Goal: Communication & Community: Answer question/provide support

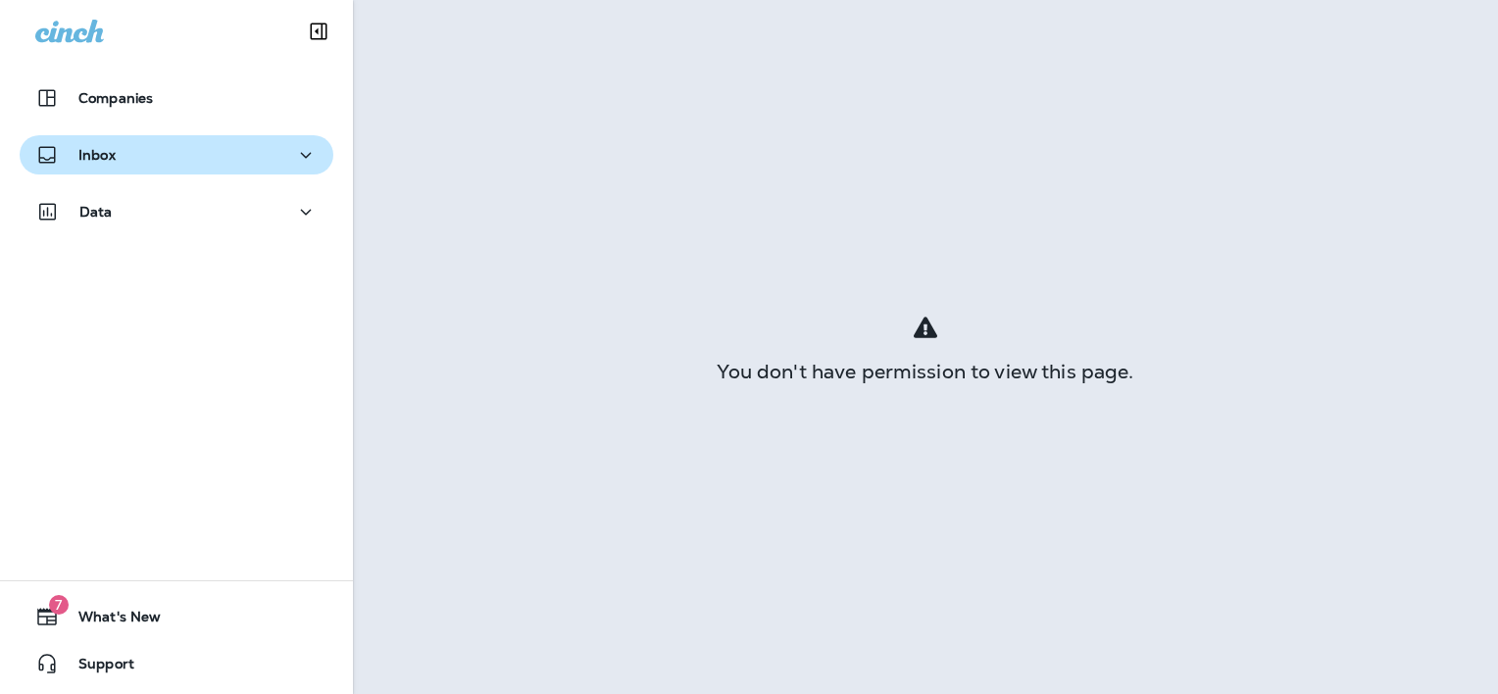
click at [94, 158] on p "Inbox" at bounding box center [96, 155] width 37 height 16
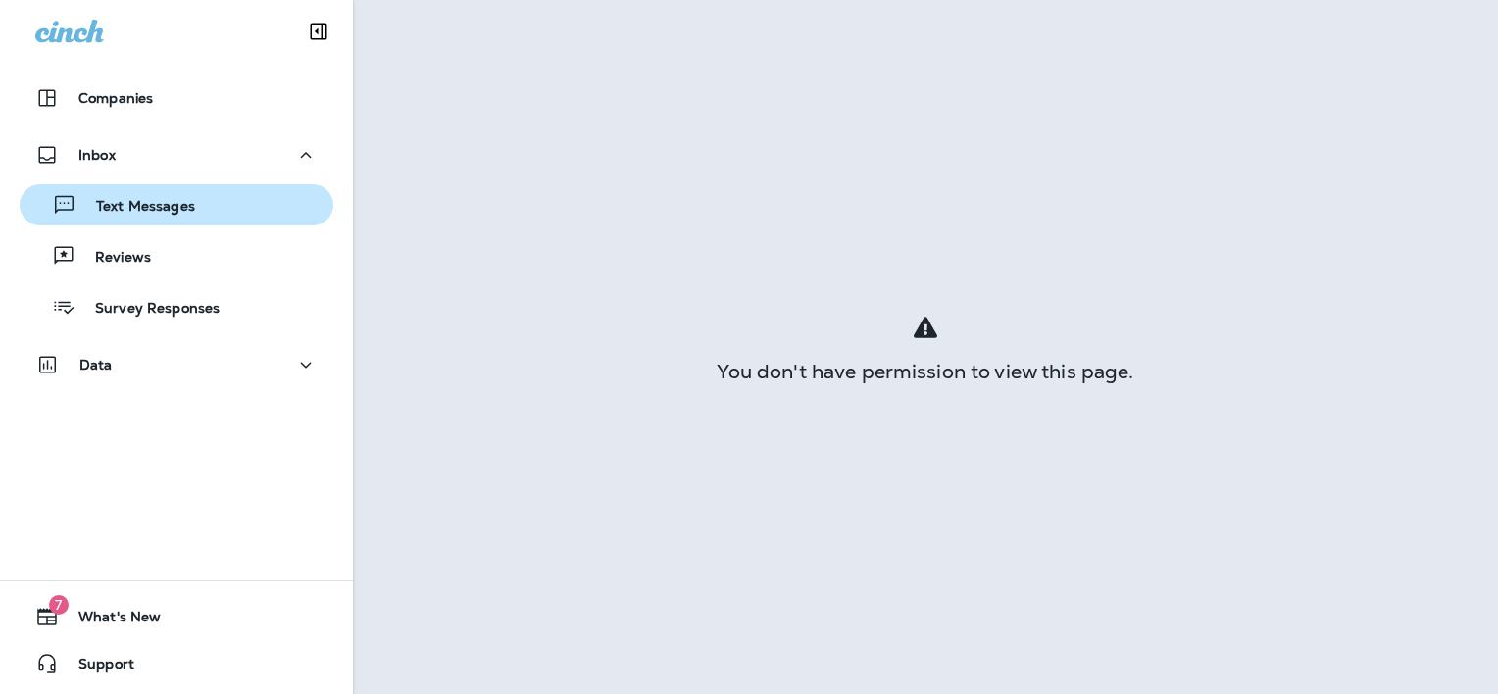
click at [181, 199] on p "Text Messages" at bounding box center [135, 207] width 119 height 19
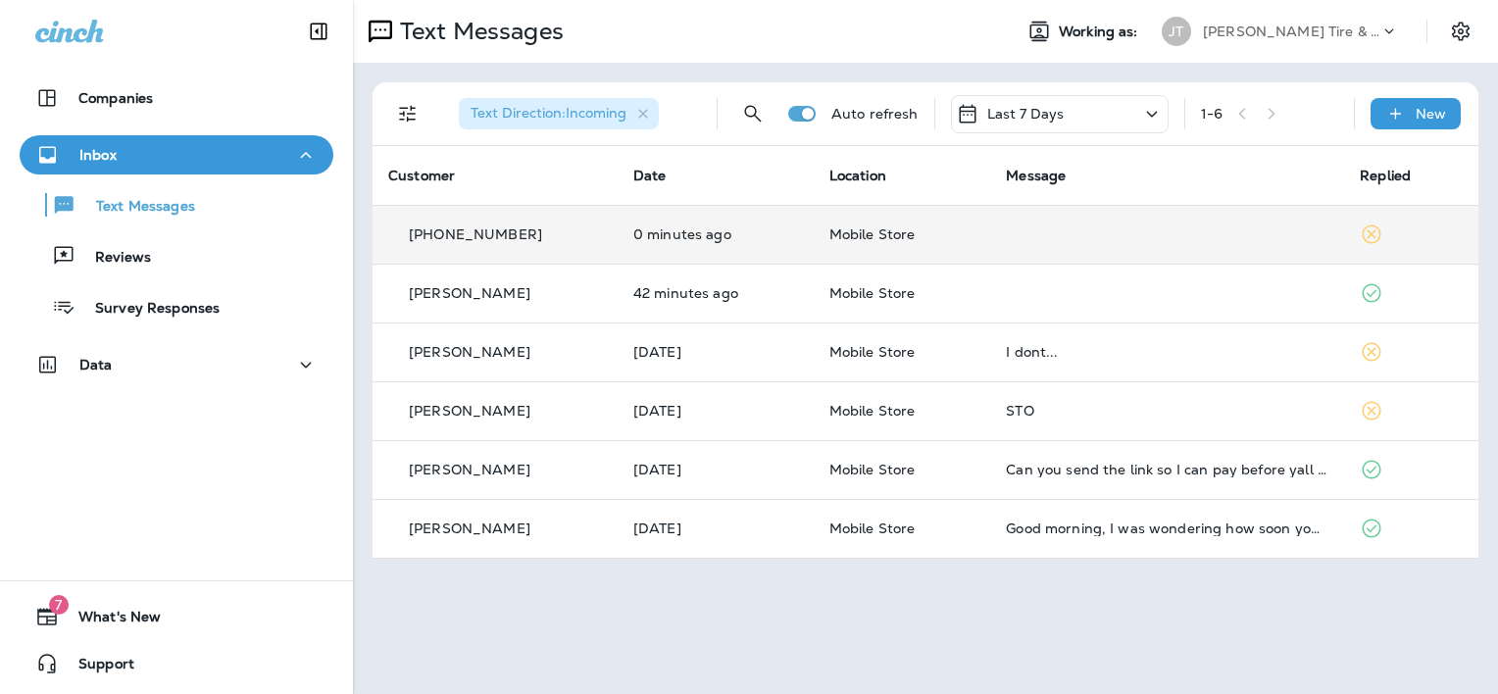
click at [835, 243] on td "Mobile Store" at bounding box center [902, 234] width 177 height 59
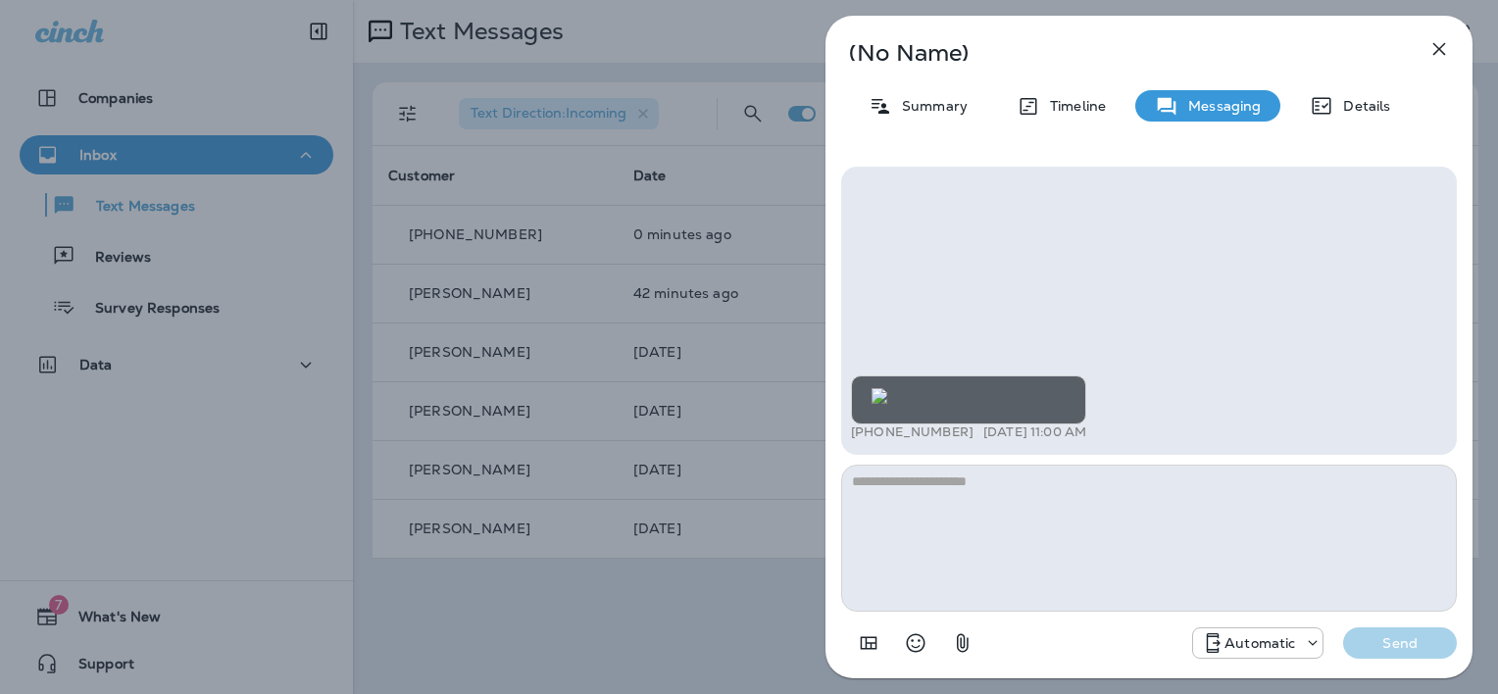
scroll to position [-394, 0]
click at [1437, 46] on icon "button" at bounding box center [1440, 49] width 13 height 13
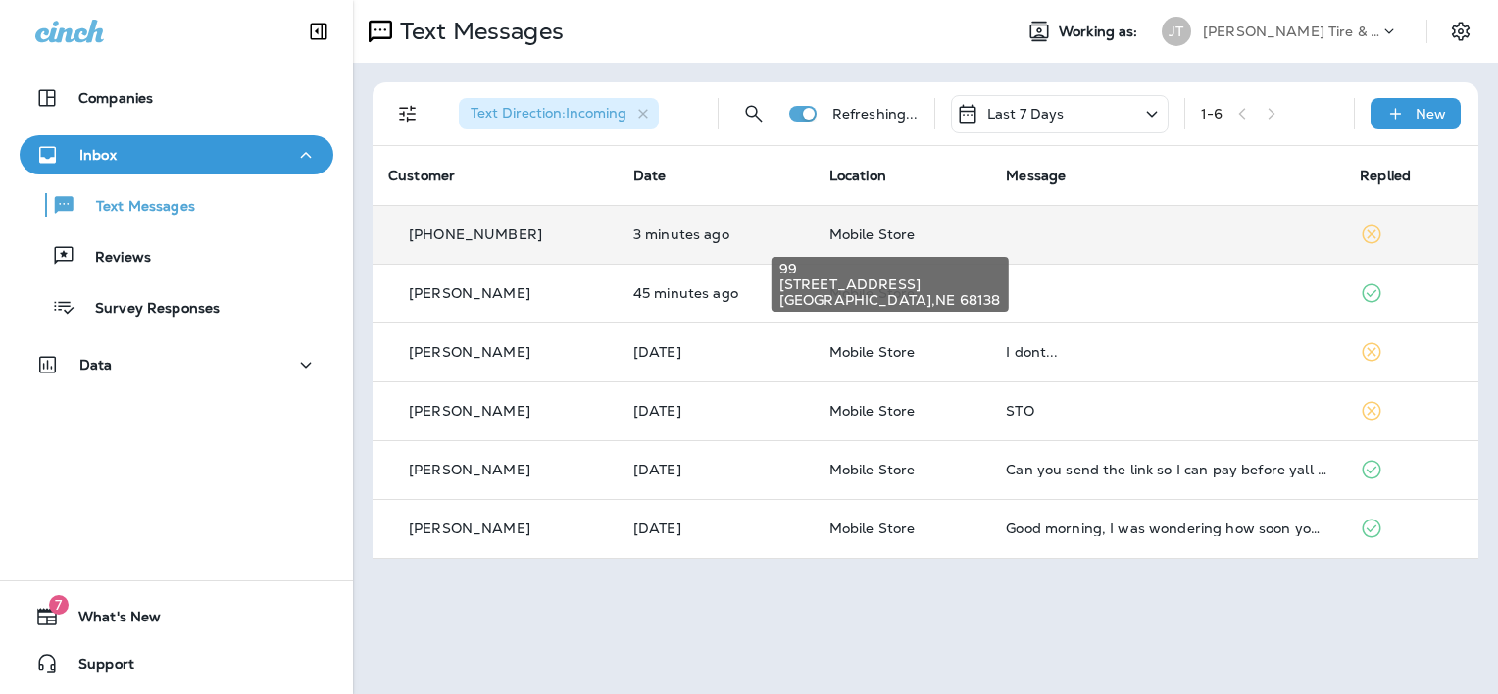
click at [862, 233] on span "Mobile Store" at bounding box center [873, 235] width 86 height 18
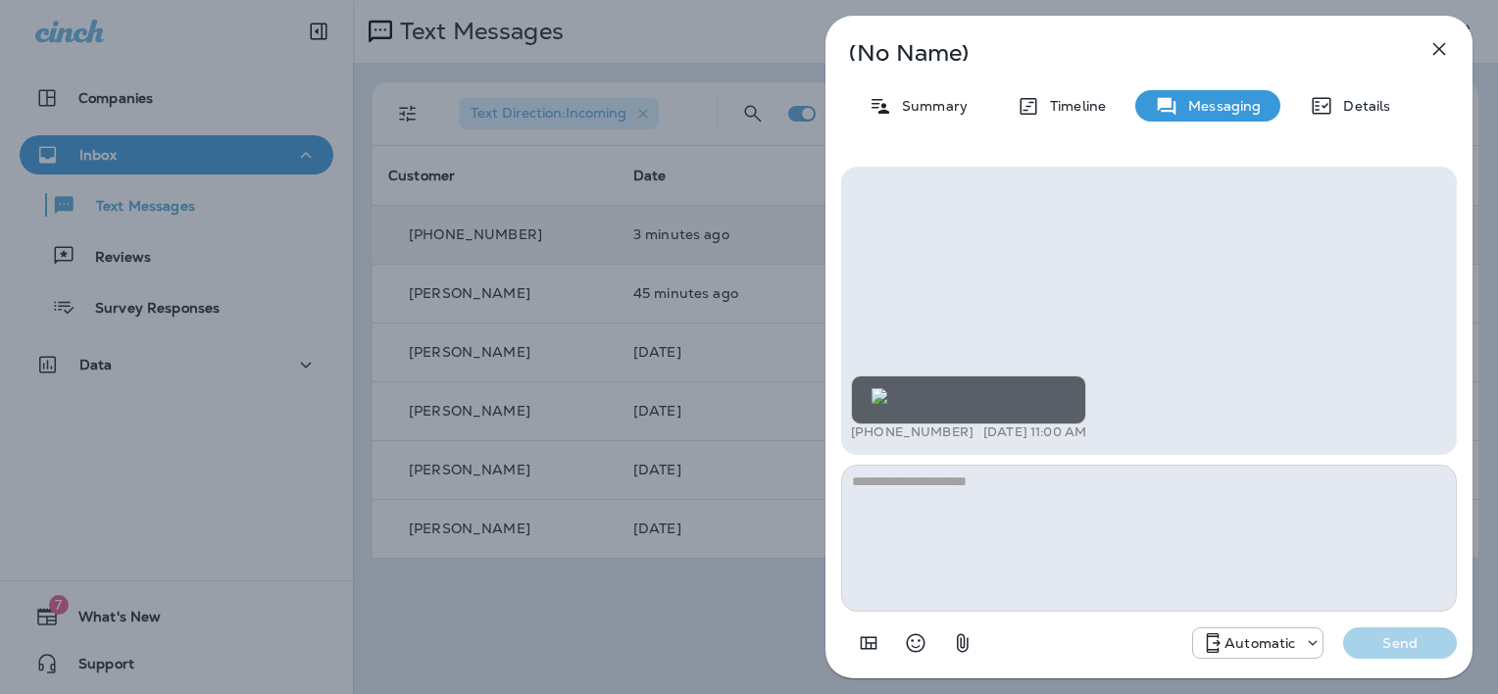
scroll to position [-492, 0]
click at [1443, 55] on icon "button" at bounding box center [1440, 49] width 24 height 24
